Goal: Task Accomplishment & Management: Use online tool/utility

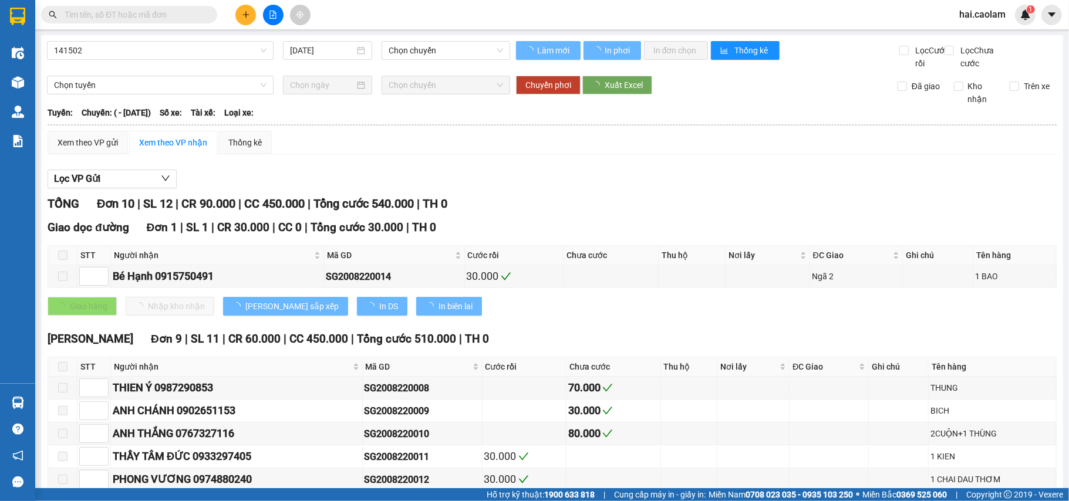
click at [156, 13] on input "text" at bounding box center [134, 14] width 139 height 13
type input "[DATE]"
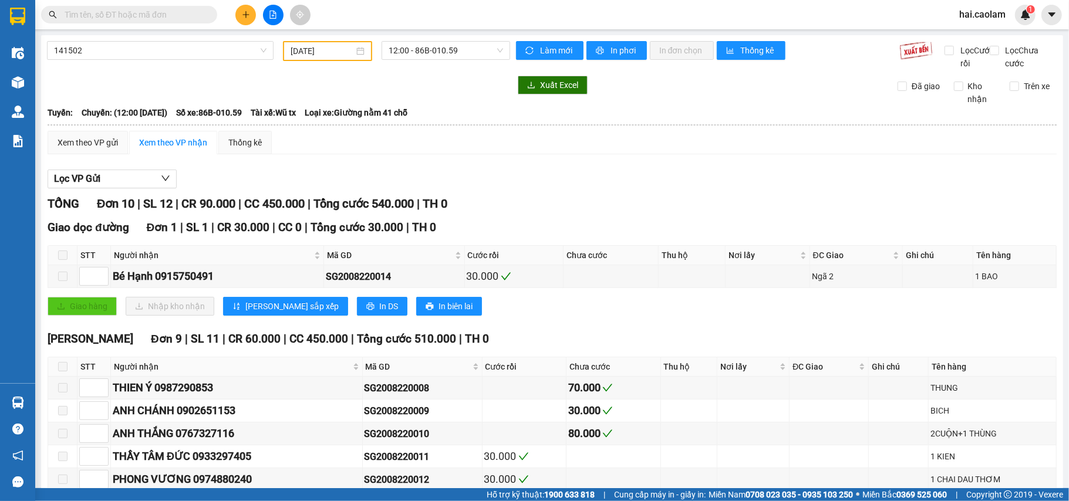
paste input "02838421082"
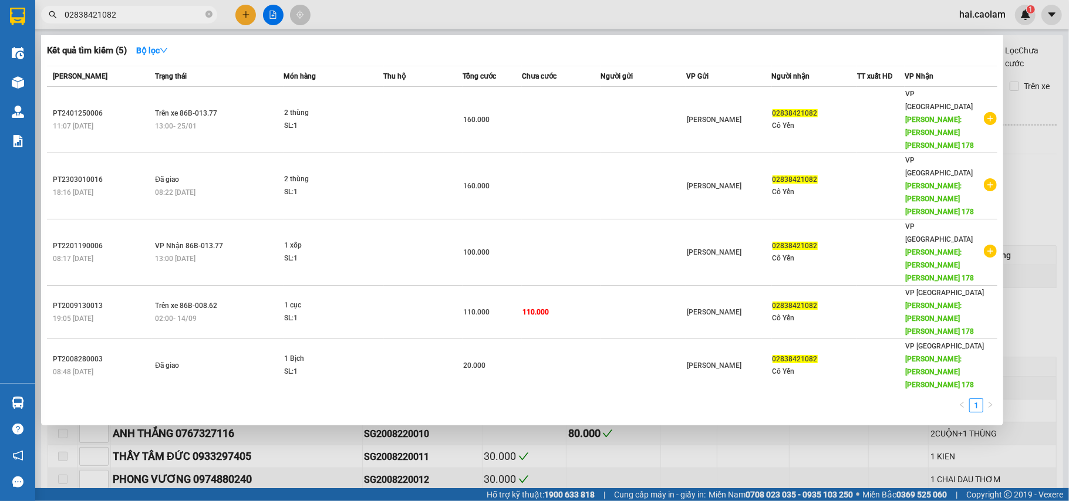
type input "02838421082"
click at [660, 341] on div at bounding box center [534, 250] width 1069 height 501
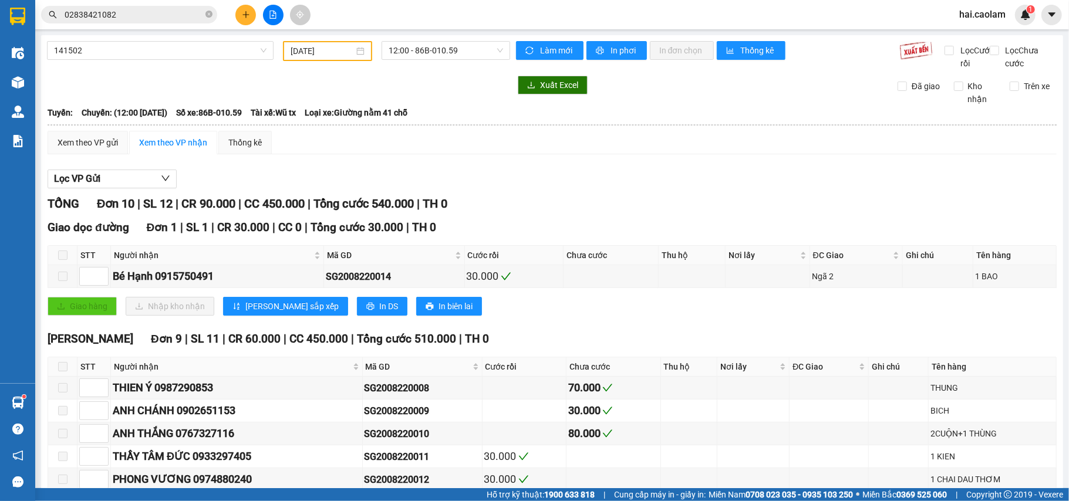
click at [667, 343] on div "[PERSON_NAME] 10 | SL 12 | CR 90.000 | CC 450.000 | [PERSON_NAME] 540.000 | TH …" at bounding box center [552, 410] width 1009 height 430
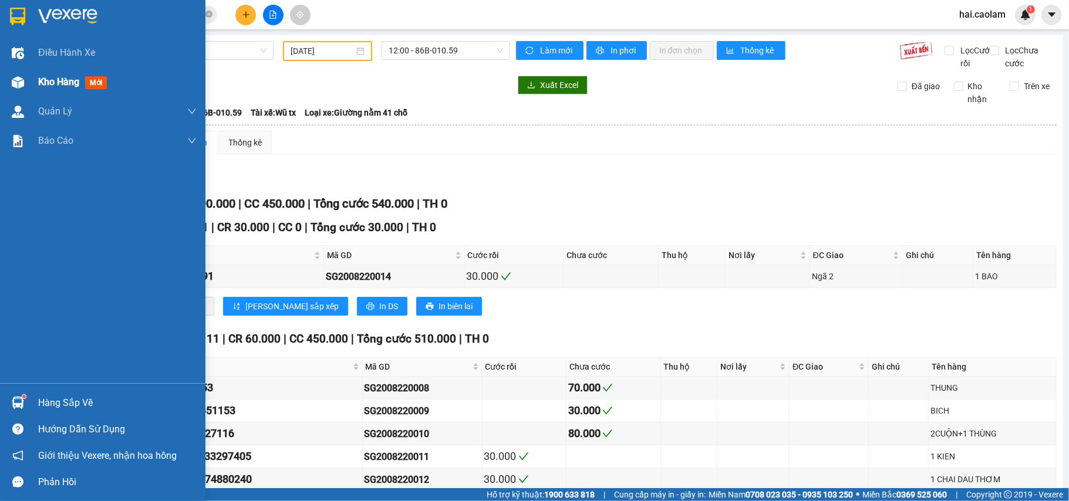
click at [24, 78] on div at bounding box center [18, 82] width 21 height 21
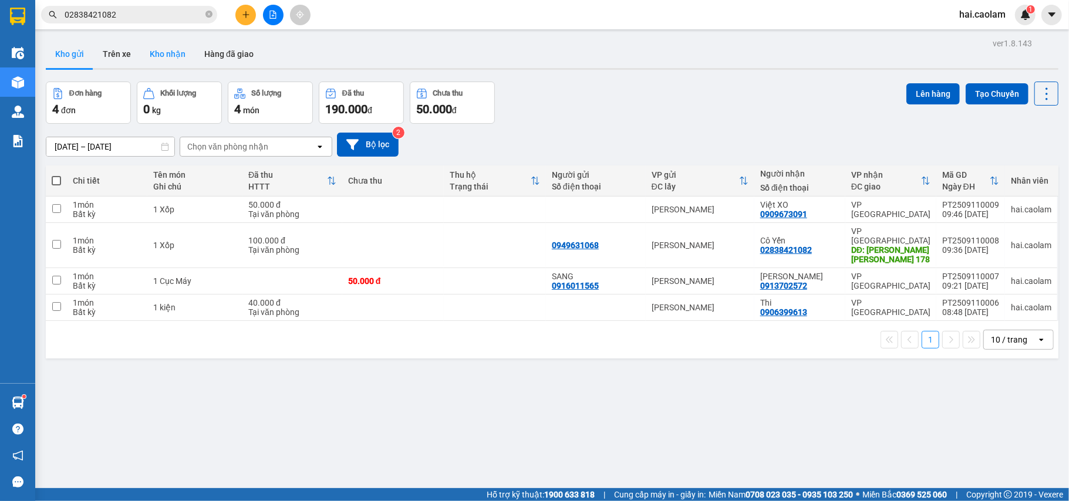
click at [158, 57] on button "Kho nhận" at bounding box center [167, 54] width 55 height 28
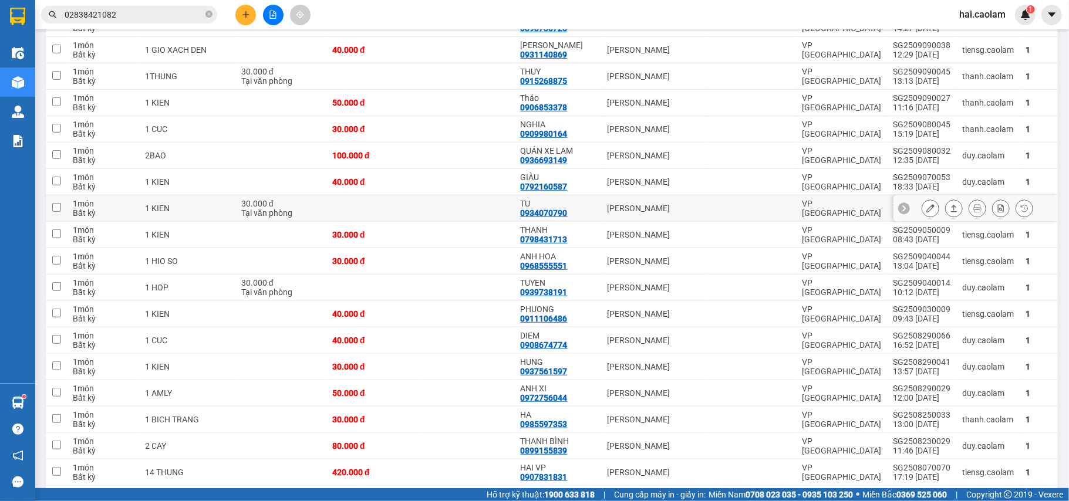
scroll to position [609, 0]
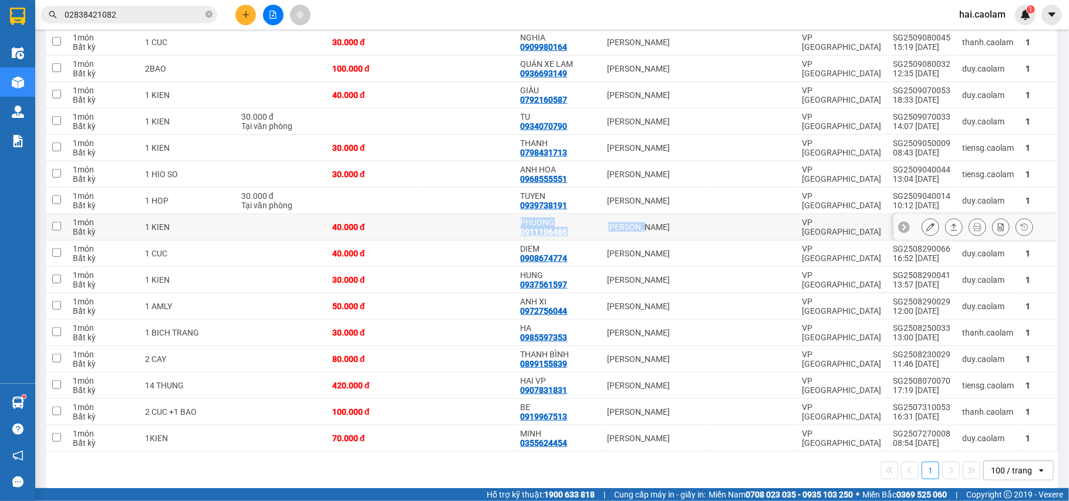
drag, startPoint x: 632, startPoint y: 207, endPoint x: 364, endPoint y: 214, distance: 268.3
click at [364, 214] on tr "1 món Bất kỳ 1 KIEN 40.000 [PERSON_NAME] 0911106486 [PERSON_NAME] VP [GEOGRAPHI…" at bounding box center [552, 227] width 1012 height 26
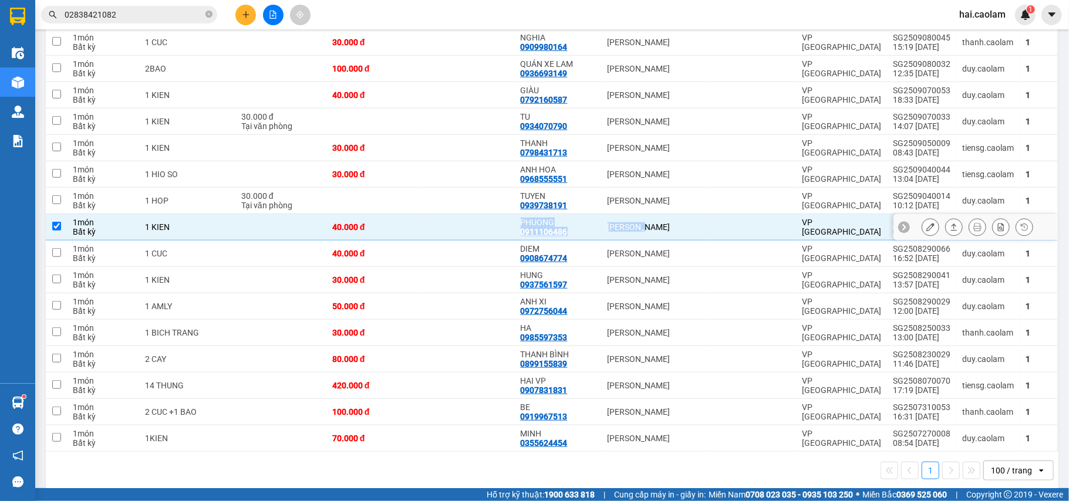
click at [433, 214] on td at bounding box center [467, 227] width 94 height 26
checkbox input "false"
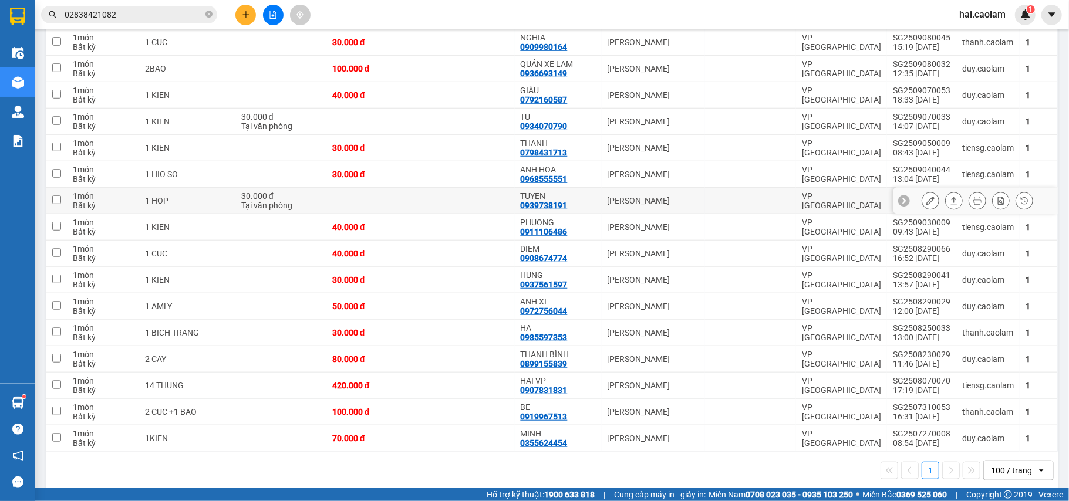
click at [617, 196] on div "[PERSON_NAME]" at bounding box center [653, 200] width 92 height 9
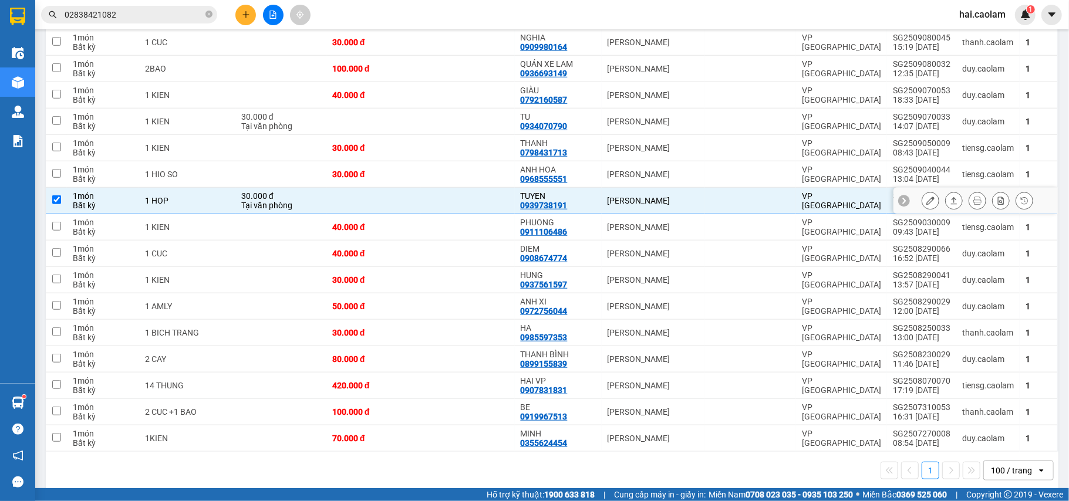
click at [627, 188] on td "[PERSON_NAME]" at bounding box center [653, 201] width 103 height 26
checkbox input "false"
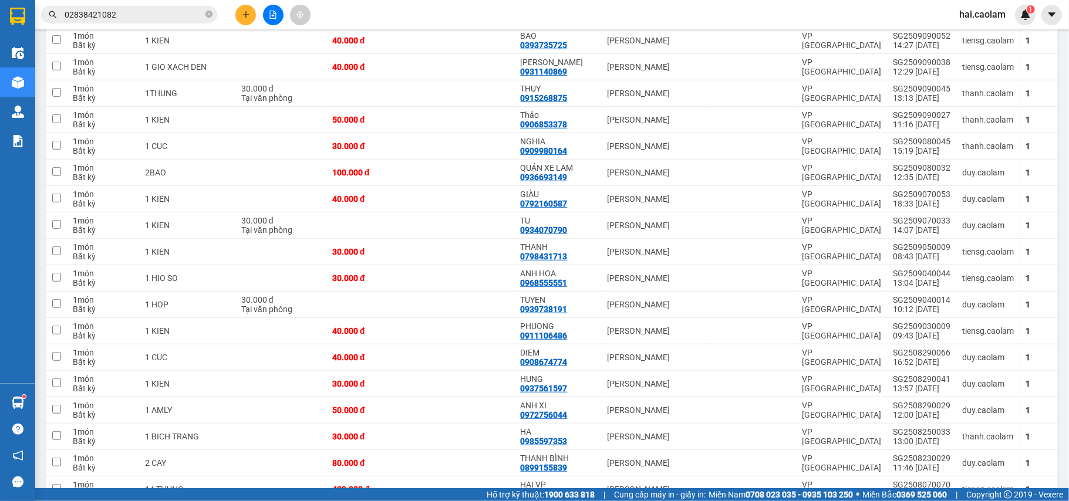
scroll to position [296, 0]
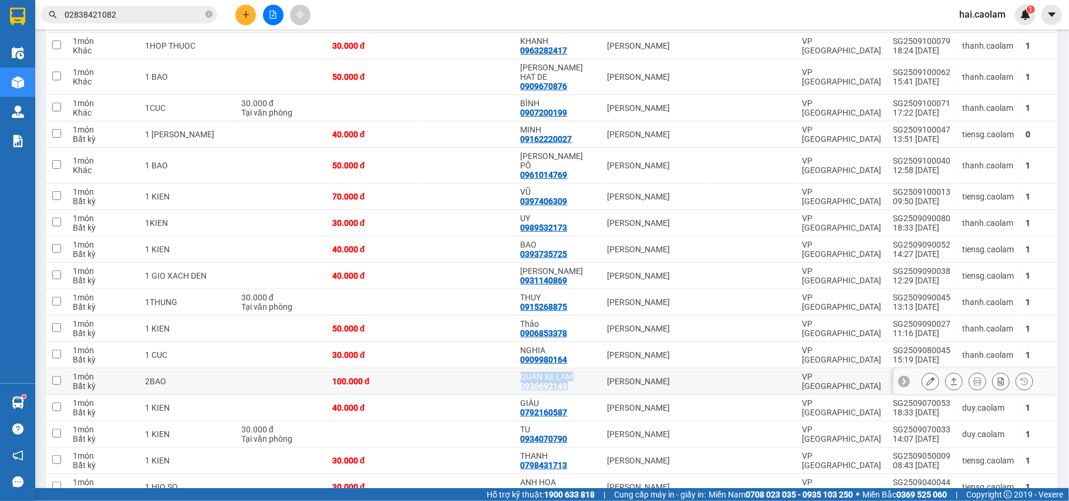
drag, startPoint x: 571, startPoint y: 371, endPoint x: 474, endPoint y: 376, distance: 97.0
click at [474, 376] on tr "1 món Bất kỳ 2BAO 100.000 [PERSON_NAME] XE [PERSON_NAME] 0936693149 [PERSON_NAM…" at bounding box center [552, 382] width 1012 height 26
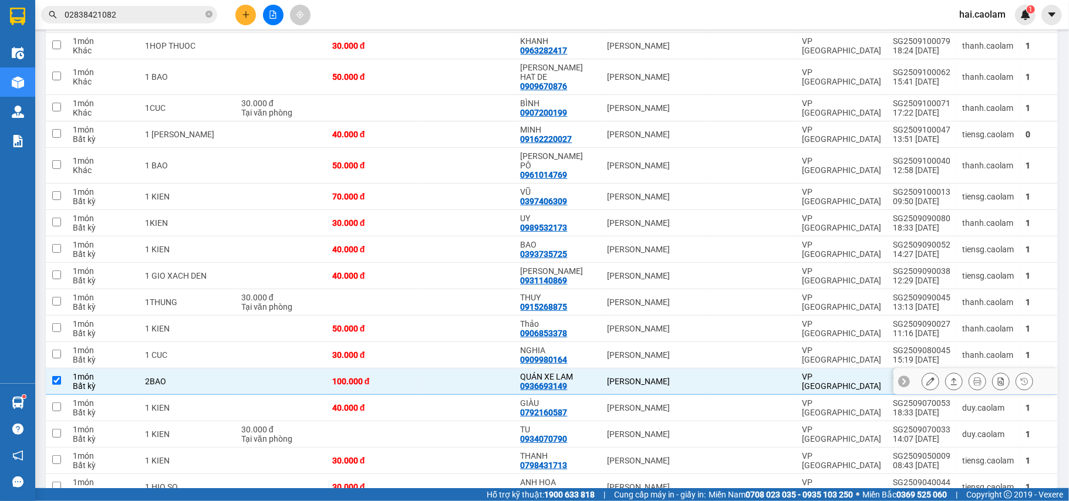
click at [473, 374] on td at bounding box center [467, 382] width 94 height 26
checkbox input "false"
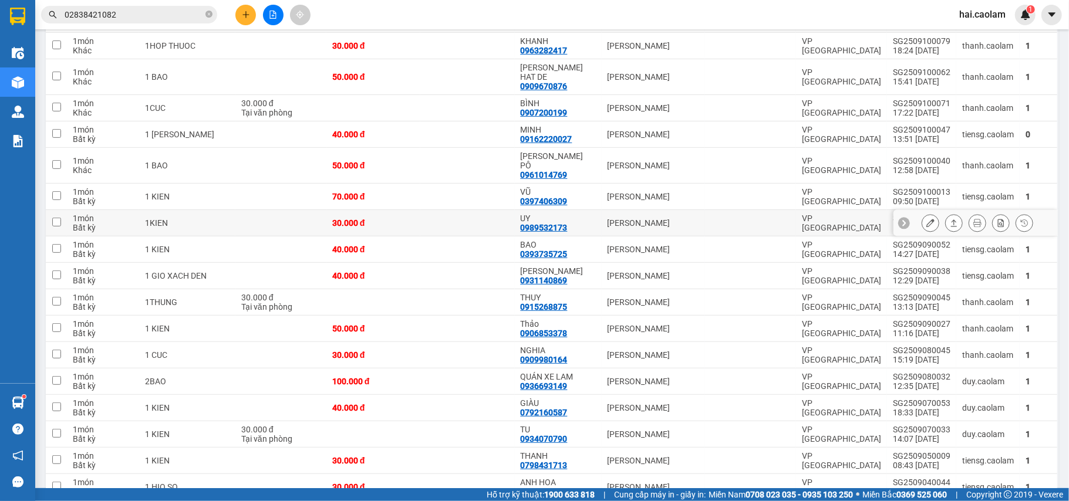
click at [463, 214] on td at bounding box center [467, 223] width 94 height 26
checkbox input "true"
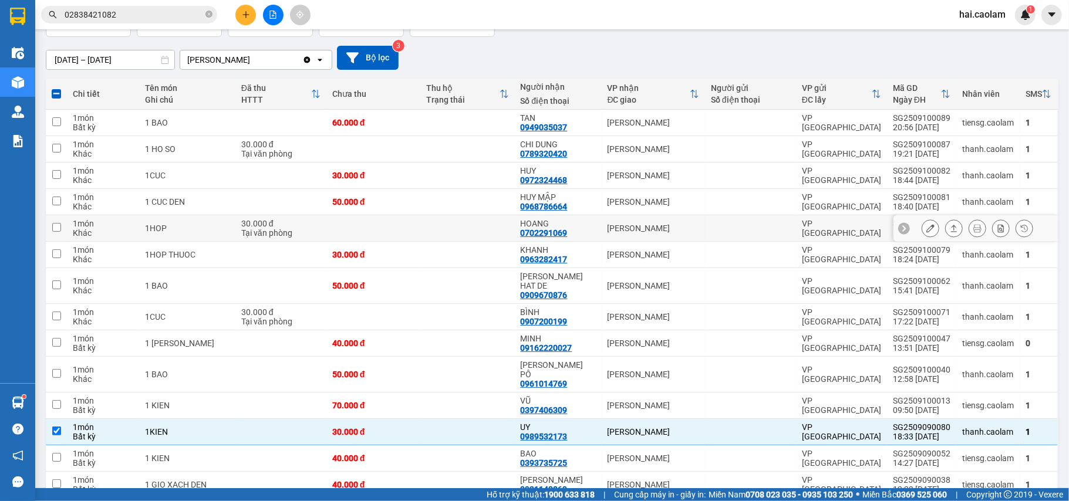
scroll to position [0, 0]
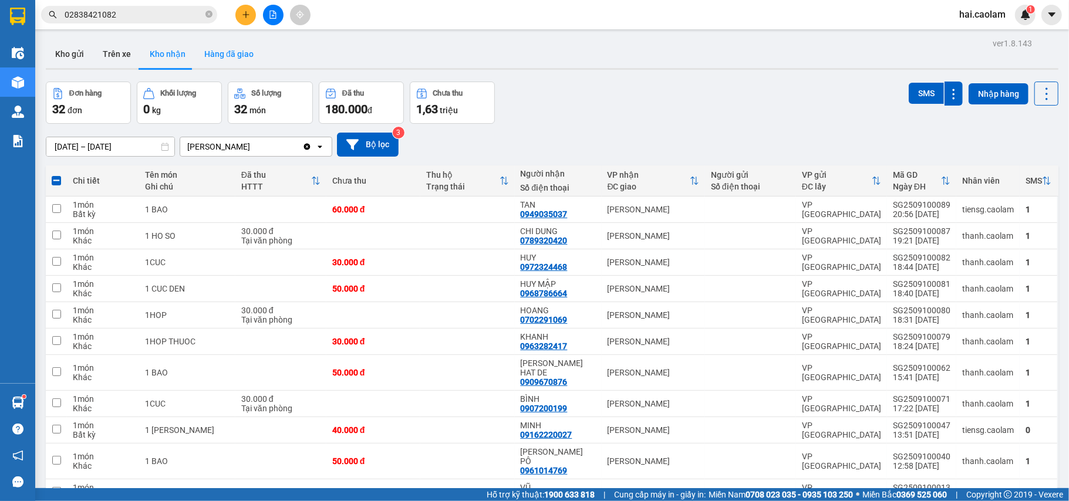
click at [224, 48] on button "Hàng đã giao" at bounding box center [229, 54] width 68 height 28
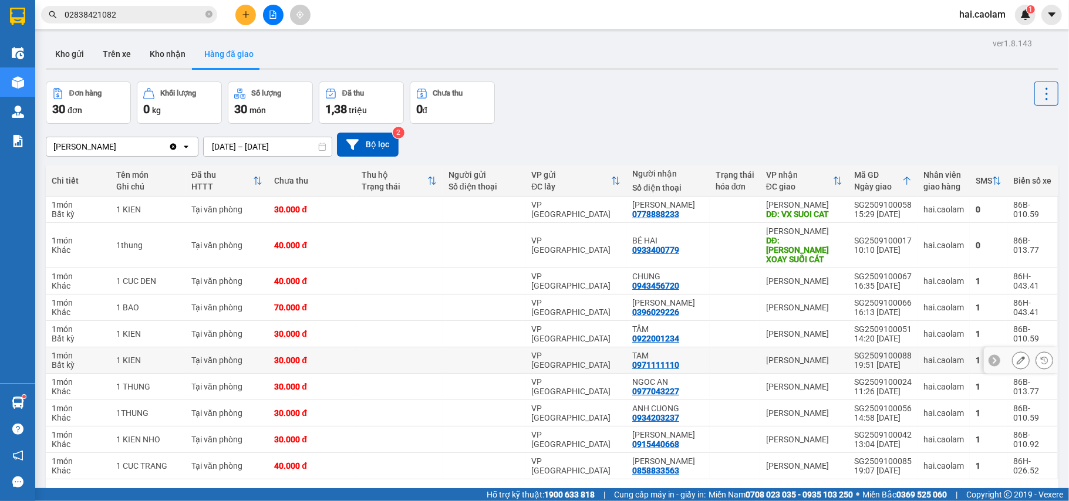
scroll to position [54, 0]
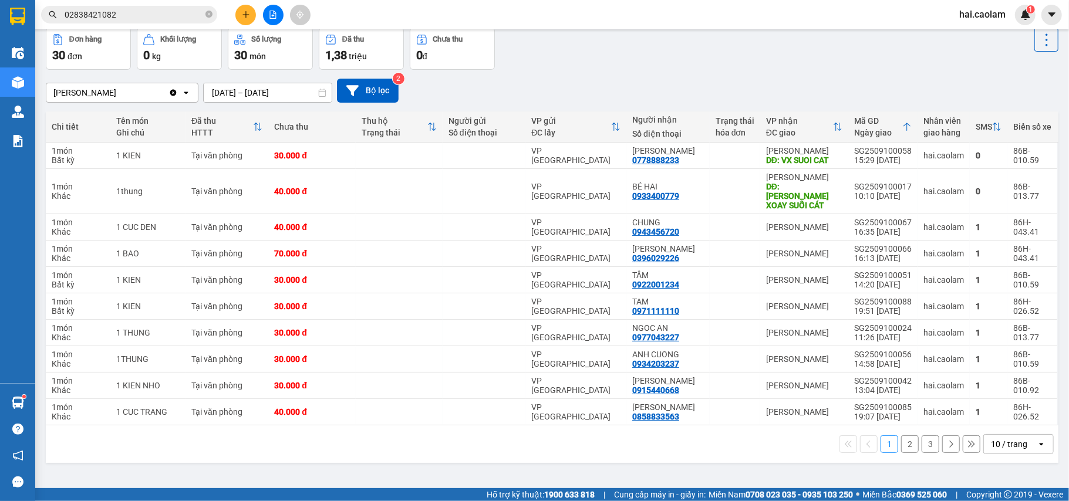
click at [994, 438] on div "10 / trang" at bounding box center [1009, 444] width 36 height 12
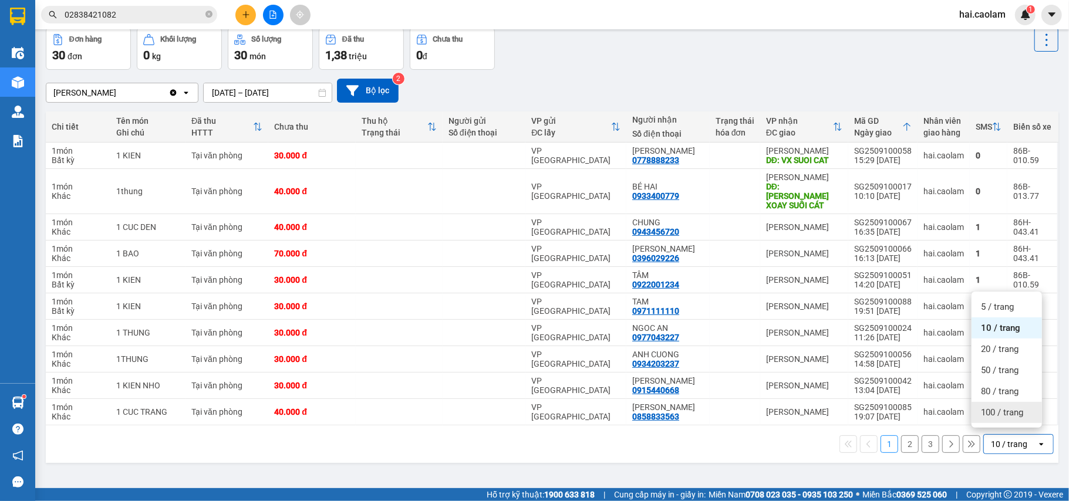
click at [984, 409] on span "100 / trang" at bounding box center [1002, 413] width 42 height 12
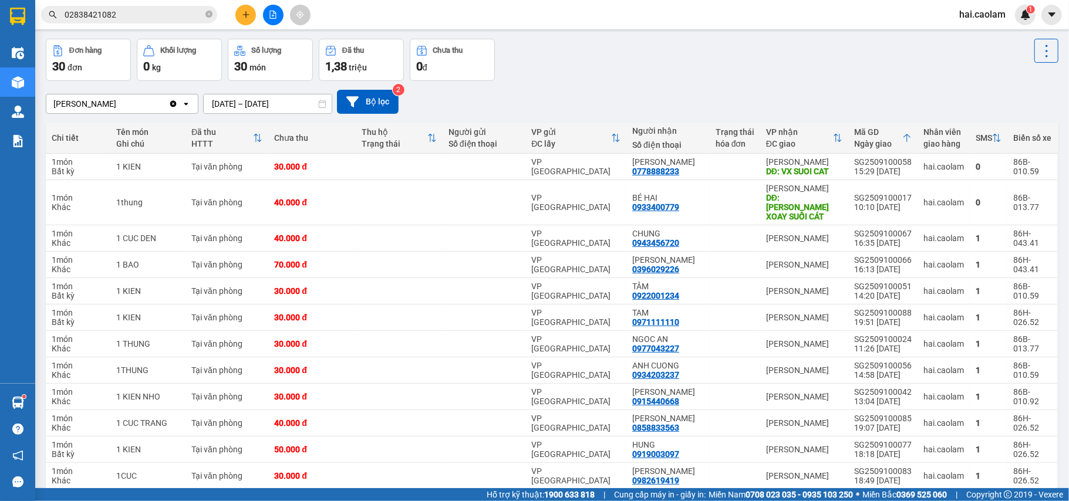
scroll to position [0, 0]
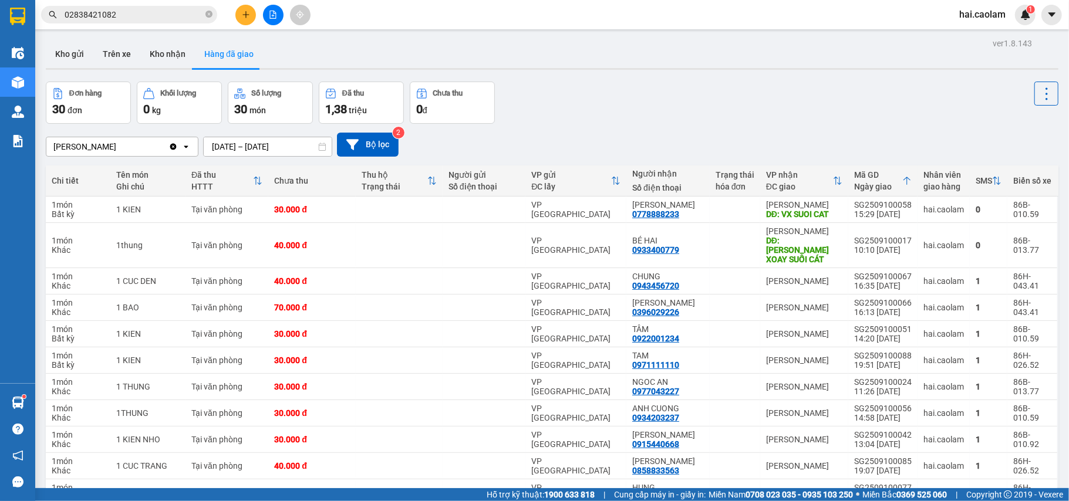
click at [264, 148] on input "[DATE] – [DATE]" at bounding box center [268, 146] width 128 height 19
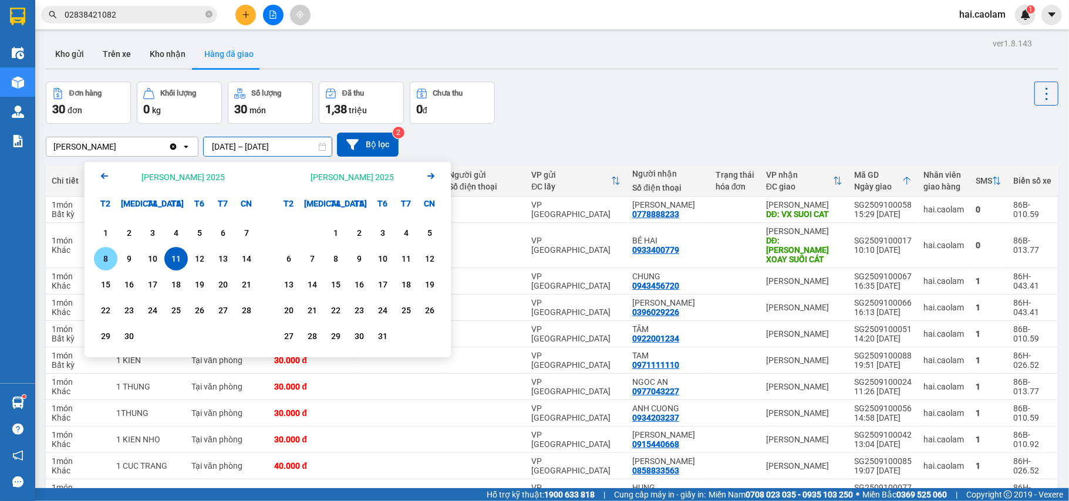
drag, startPoint x: 107, startPoint y: 259, endPoint x: 228, endPoint y: 272, distance: 121.6
click at [108, 259] on div "8" at bounding box center [105, 259] width 16 height 14
click at [185, 261] on div "11" at bounding box center [175, 258] width 23 height 23
type input "[DATE] – [DATE]"
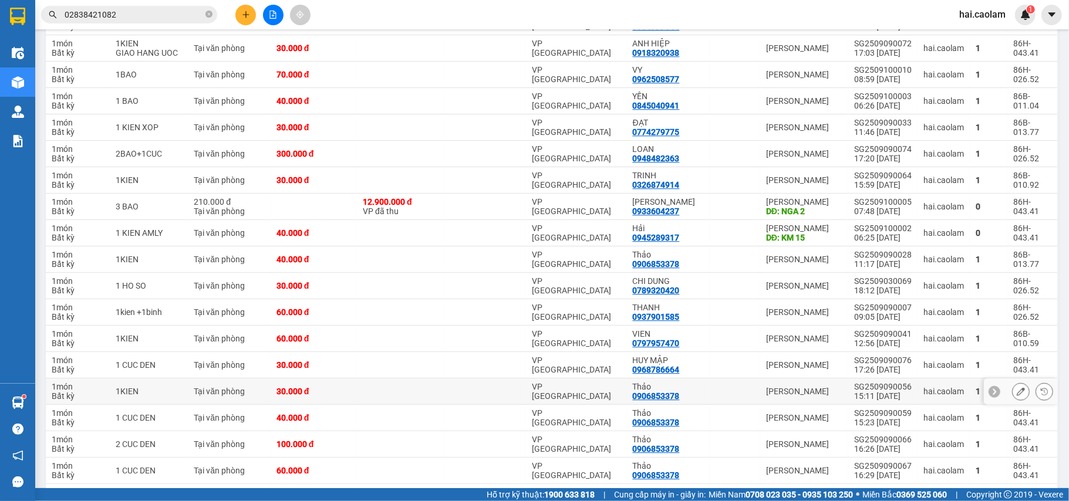
scroll to position [2428, 0]
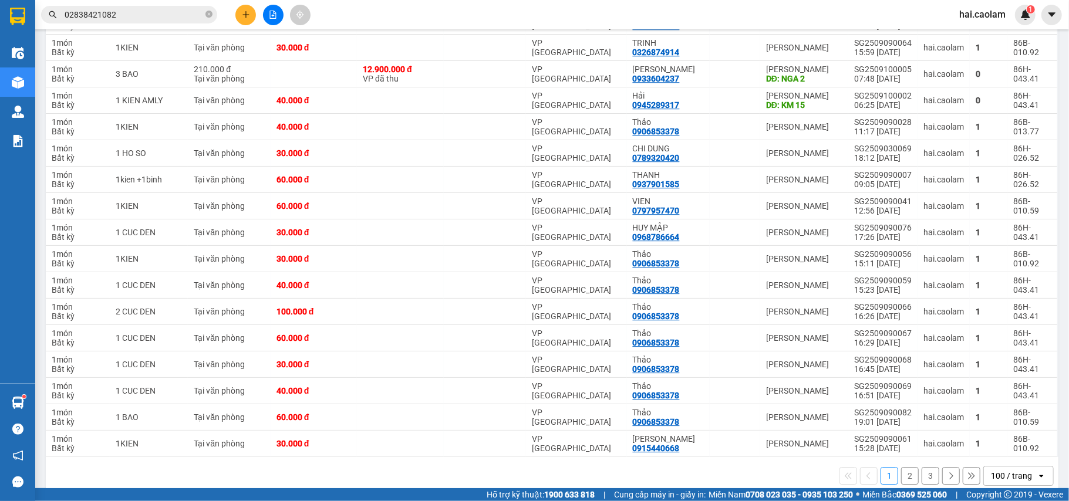
click at [1015, 470] on div "100 / trang" at bounding box center [1011, 476] width 41 height 12
click at [901, 467] on button "2" at bounding box center [910, 476] width 18 height 18
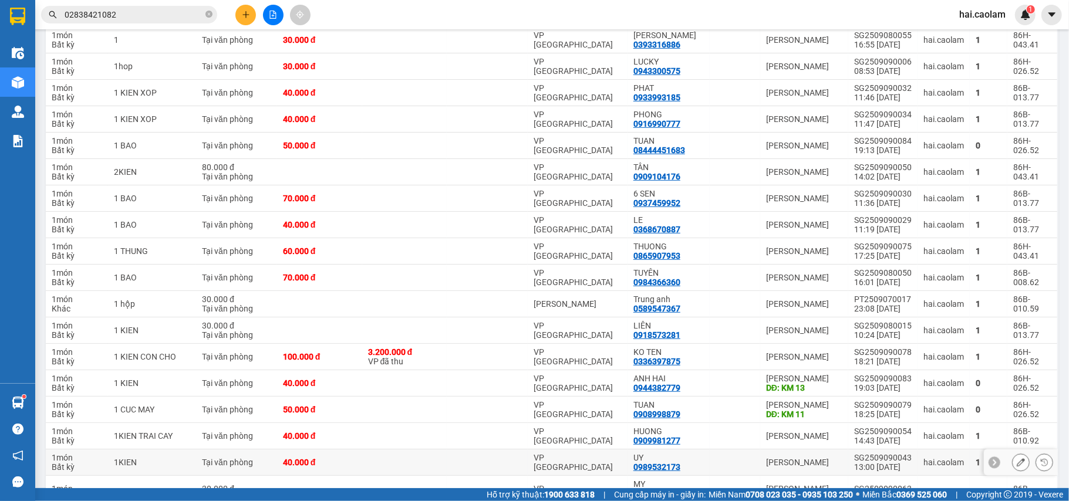
scroll to position [522, 0]
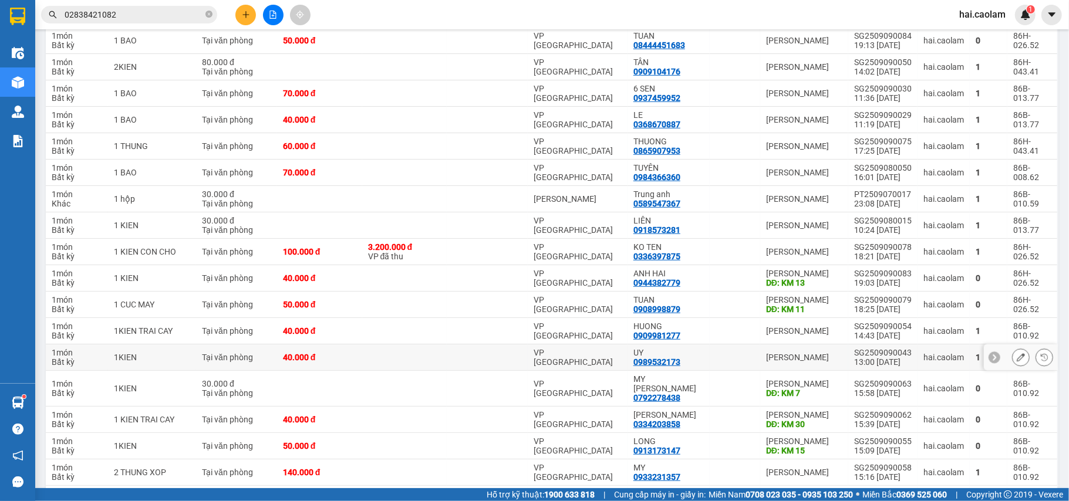
click at [720, 353] on div at bounding box center [734, 357] width 39 height 9
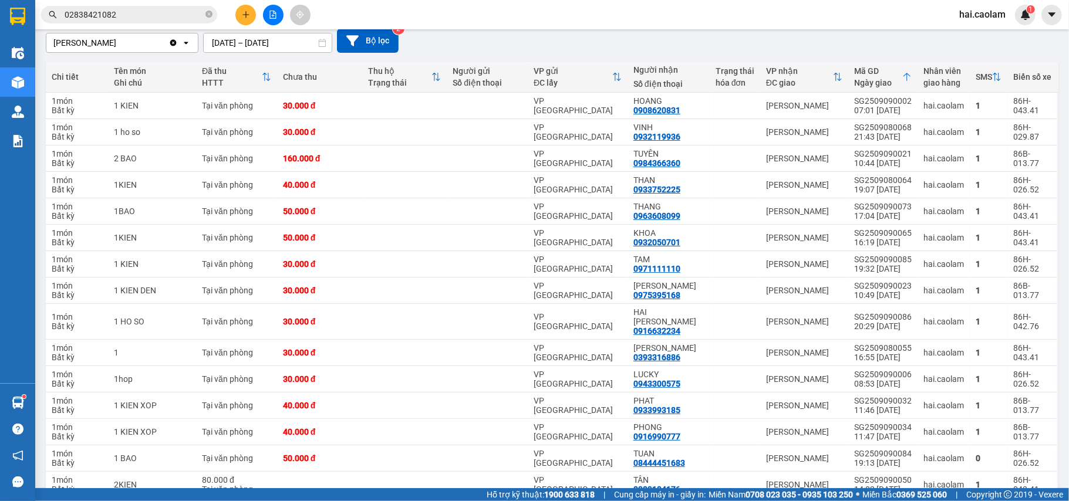
scroll to position [0, 0]
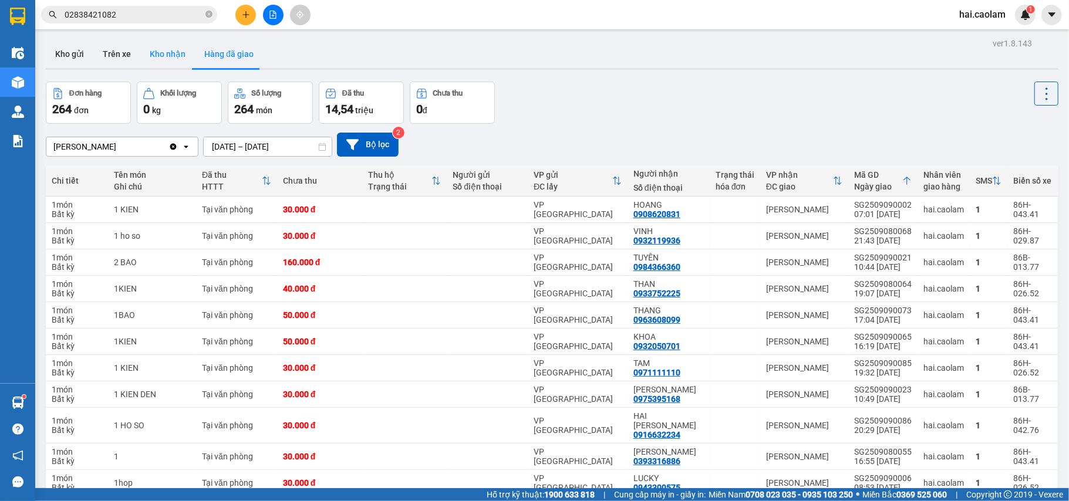
click at [169, 62] on button "Kho nhận" at bounding box center [167, 54] width 55 height 28
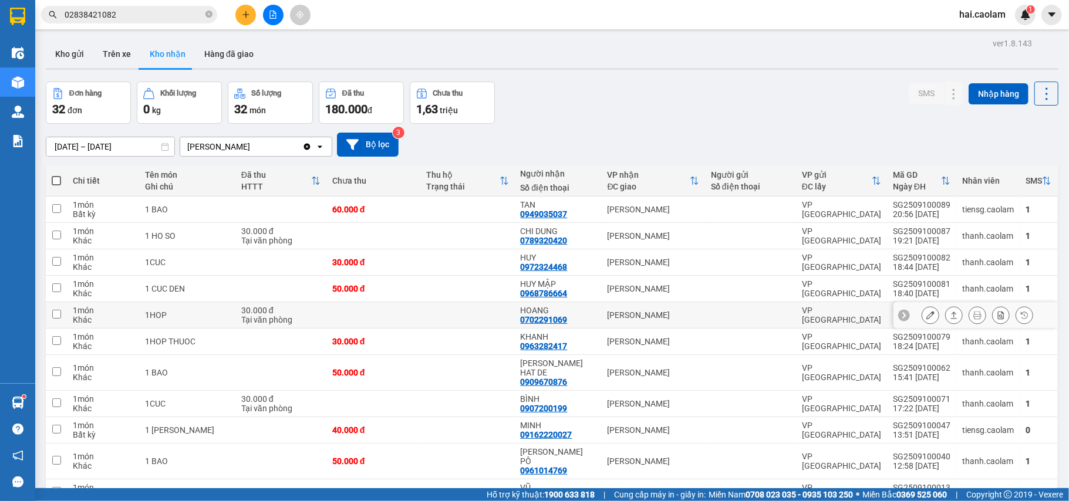
scroll to position [209, 0]
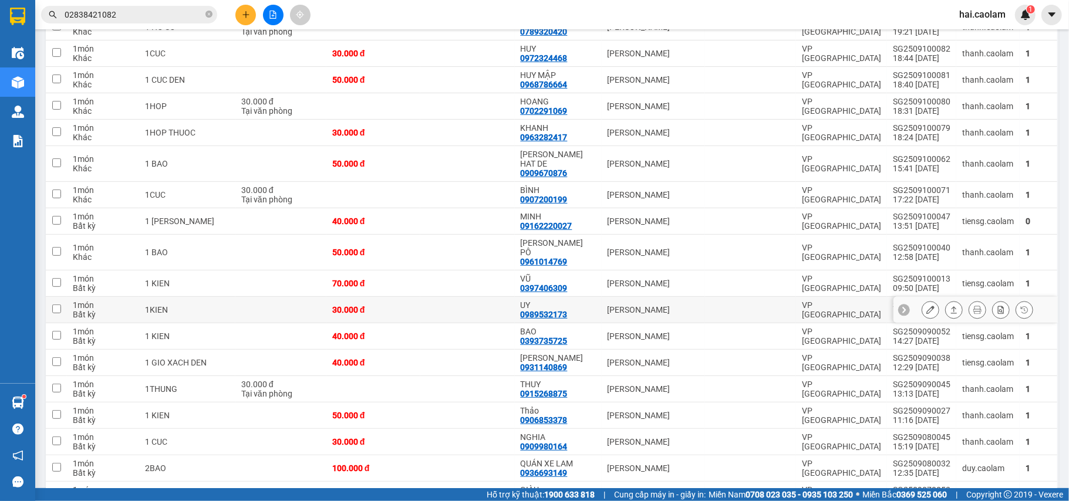
click at [923, 301] on button at bounding box center [930, 310] width 16 height 21
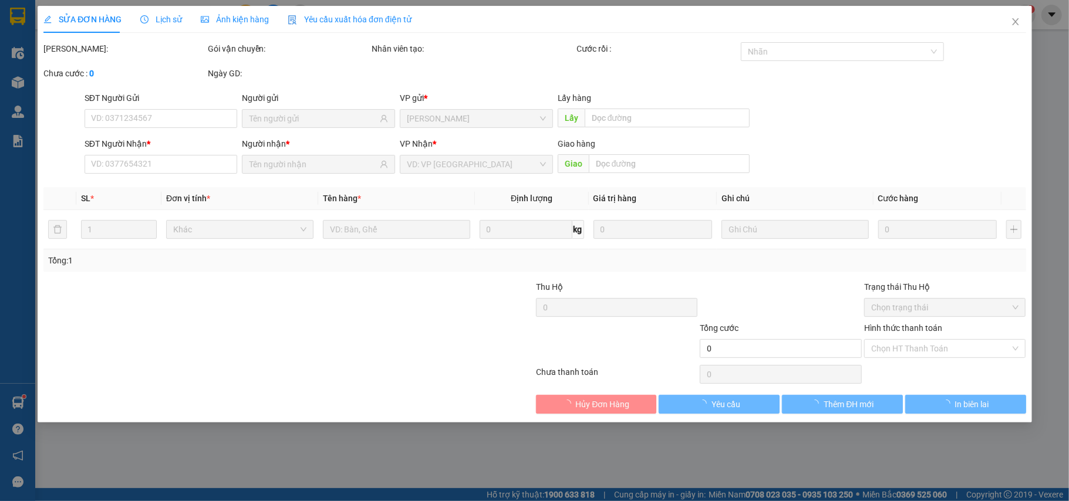
type input "0989532173"
type input "UY"
type input "30.000"
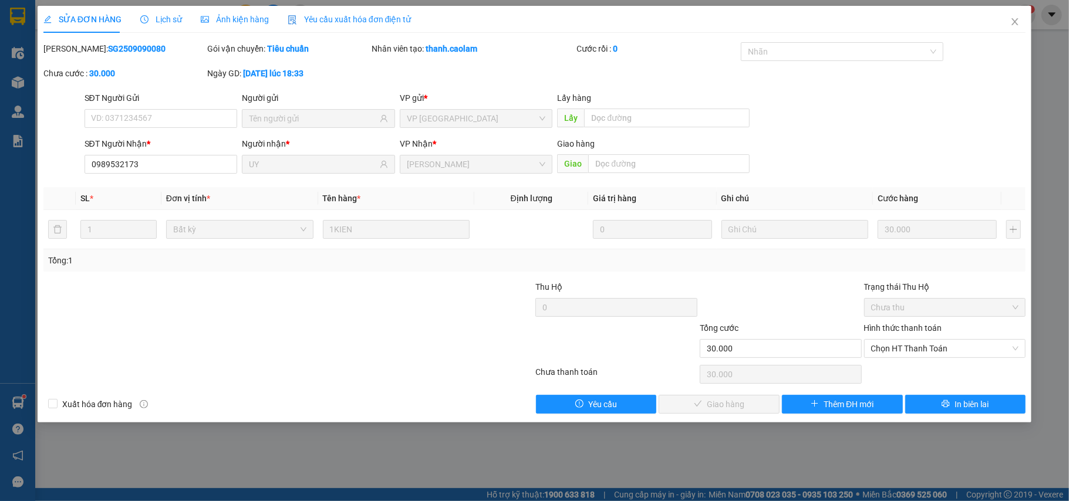
click at [166, 22] on span "Lịch sử" at bounding box center [161, 19] width 42 height 9
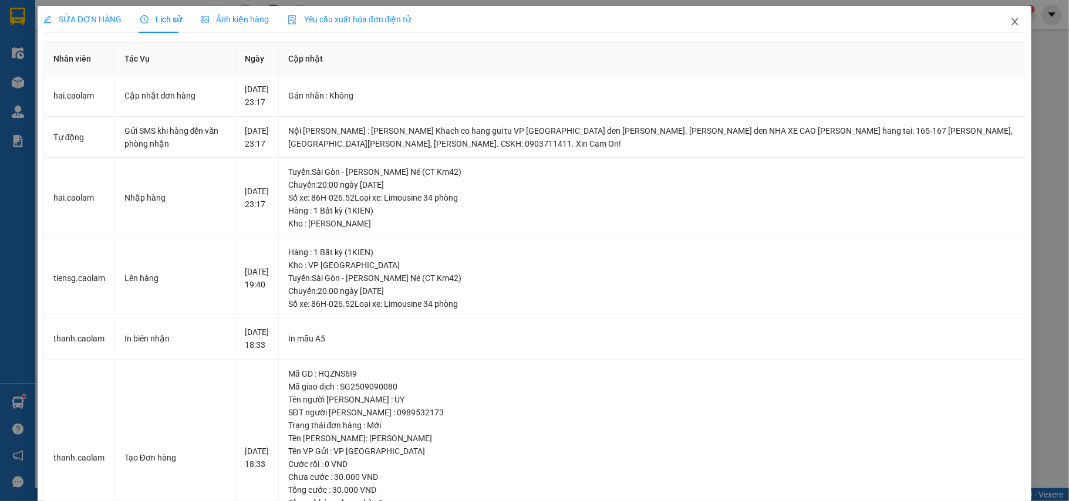
click at [1012, 22] on span "Close" at bounding box center [1014, 22] width 33 height 33
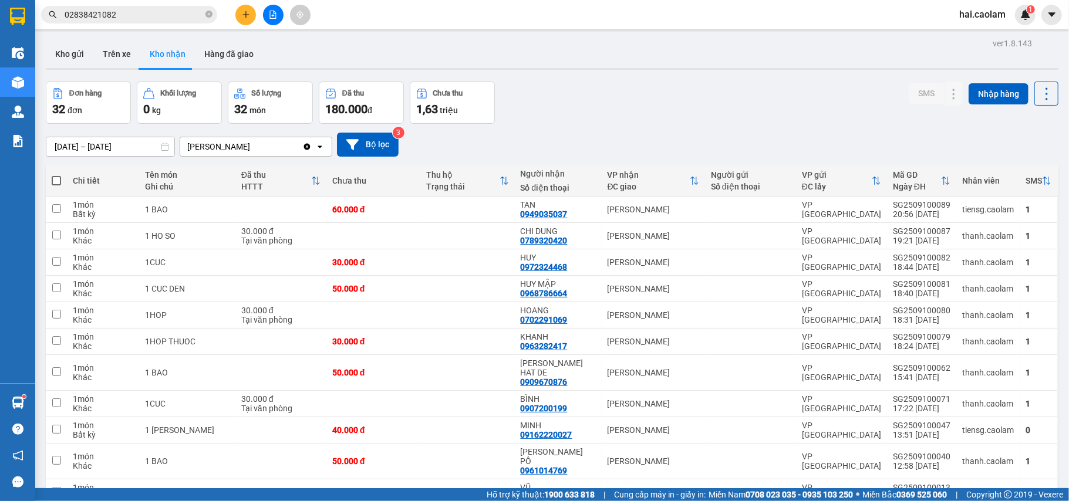
click at [592, 128] on div "[DATE] – [DATE] Press the down arrow key to interact with the calendar and sele…" at bounding box center [552, 145] width 1012 height 42
